Goal: Check status: Check status

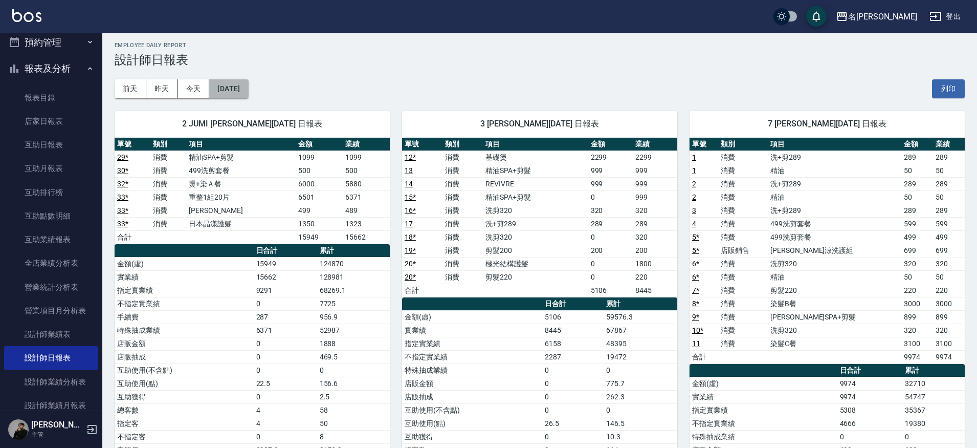
click at [248, 91] on button "[DATE]" at bounding box center [228, 88] width 39 height 19
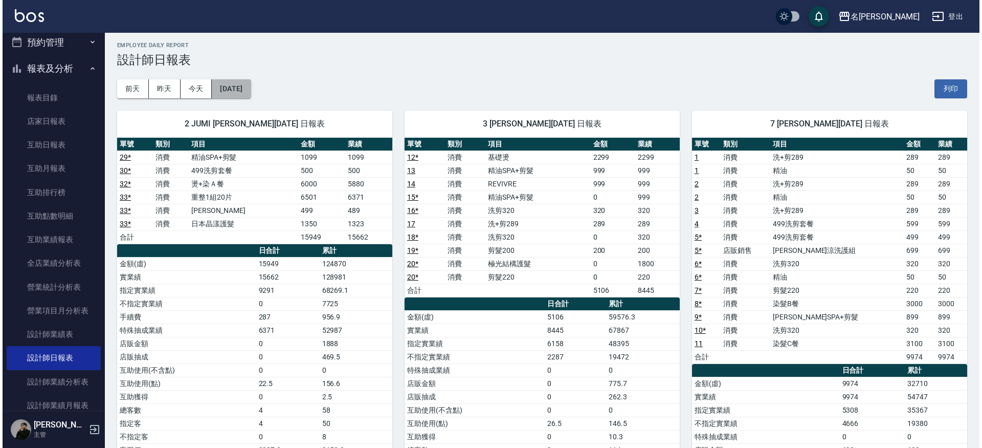
scroll to position [3, 0]
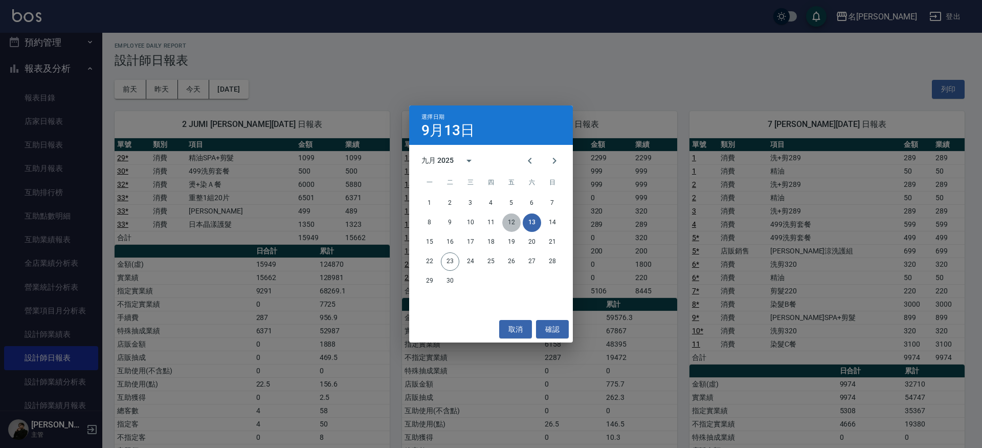
click at [517, 225] on button "12" at bounding box center [511, 222] width 18 height 18
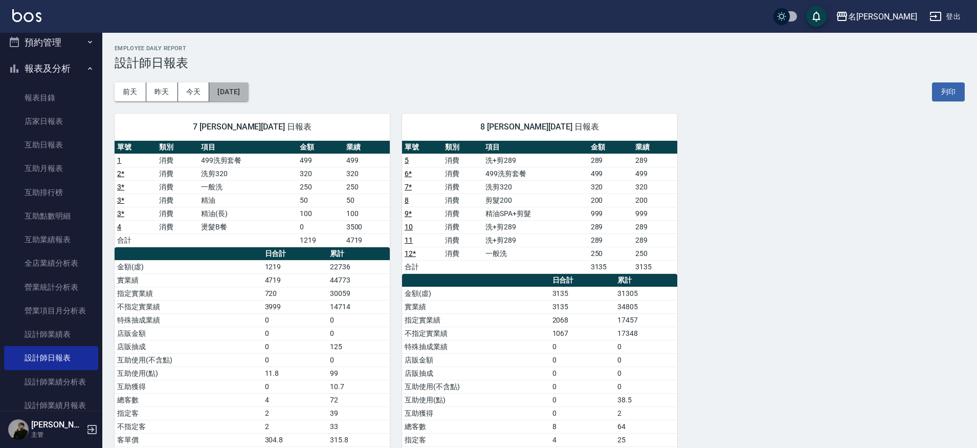
click at [239, 91] on button "[DATE]" at bounding box center [228, 91] width 39 height 19
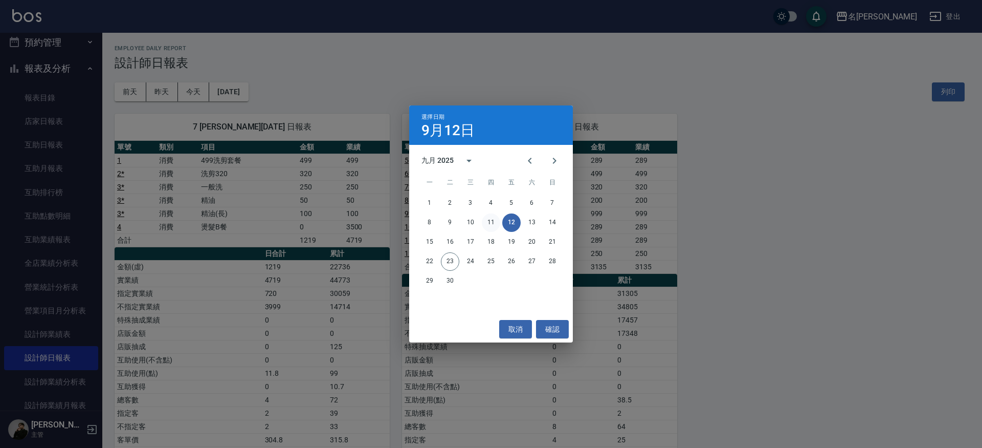
click at [487, 221] on button "11" at bounding box center [491, 222] width 18 height 18
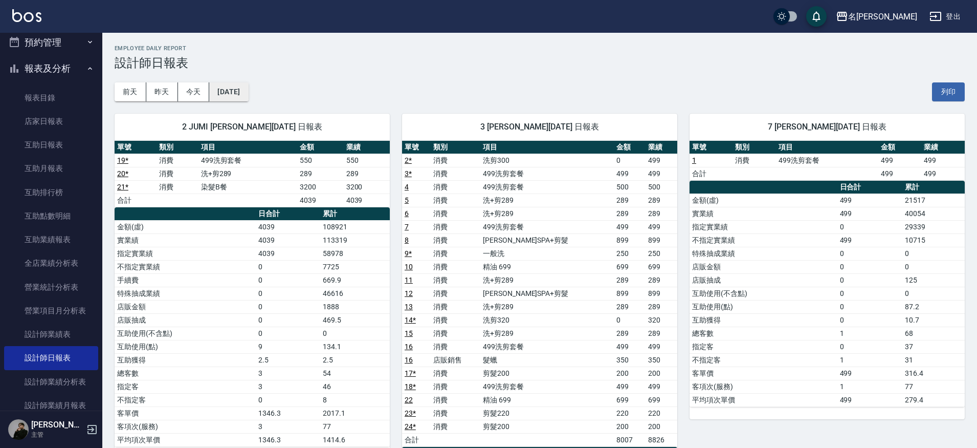
click at [242, 97] on button "[DATE]" at bounding box center [228, 91] width 39 height 19
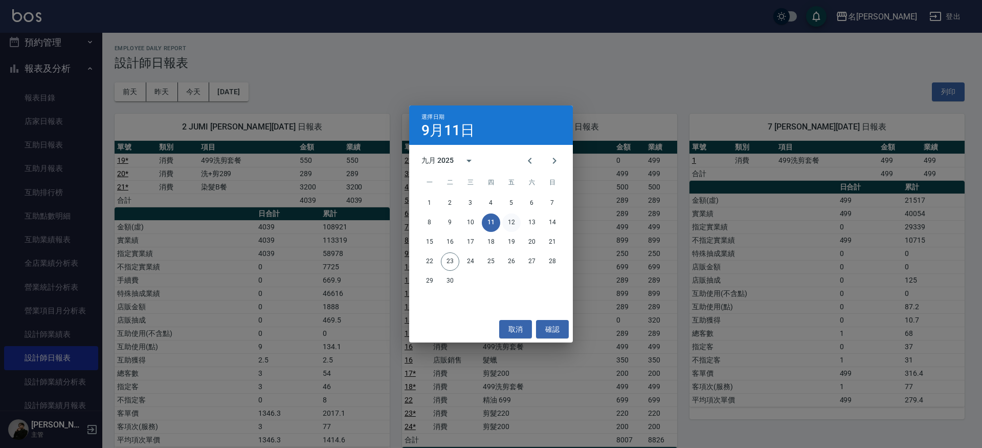
click at [510, 227] on button "12" at bounding box center [511, 222] width 18 height 18
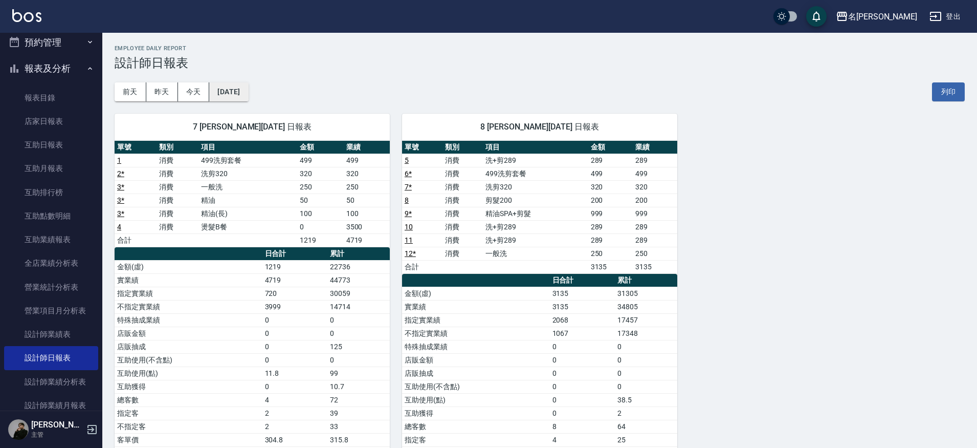
click at [248, 94] on button "[DATE]" at bounding box center [228, 91] width 39 height 19
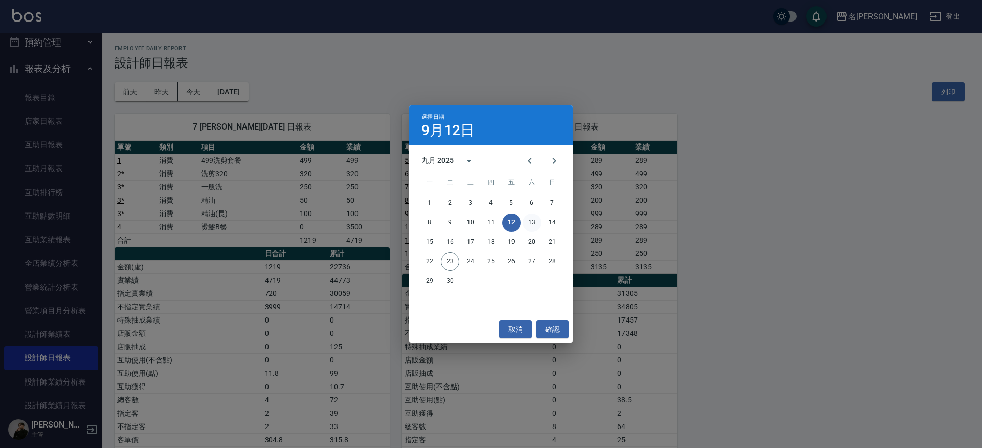
click at [535, 218] on button "13" at bounding box center [532, 222] width 18 height 18
